Goal: Information Seeking & Learning: Learn about a topic

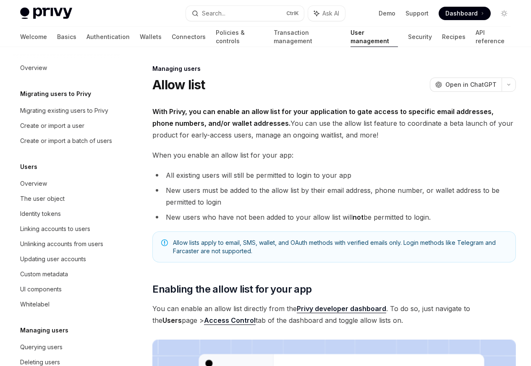
scroll to position [118, 0]
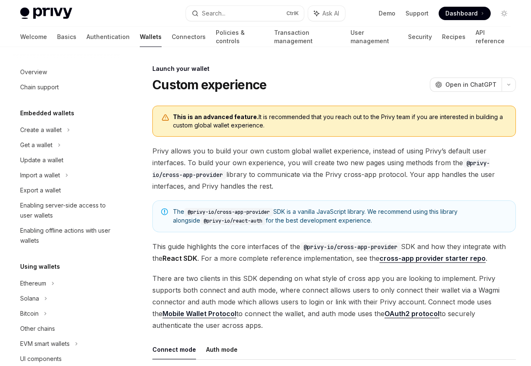
scroll to position [384, 0]
